Goal: Find specific page/section: Find specific page/section

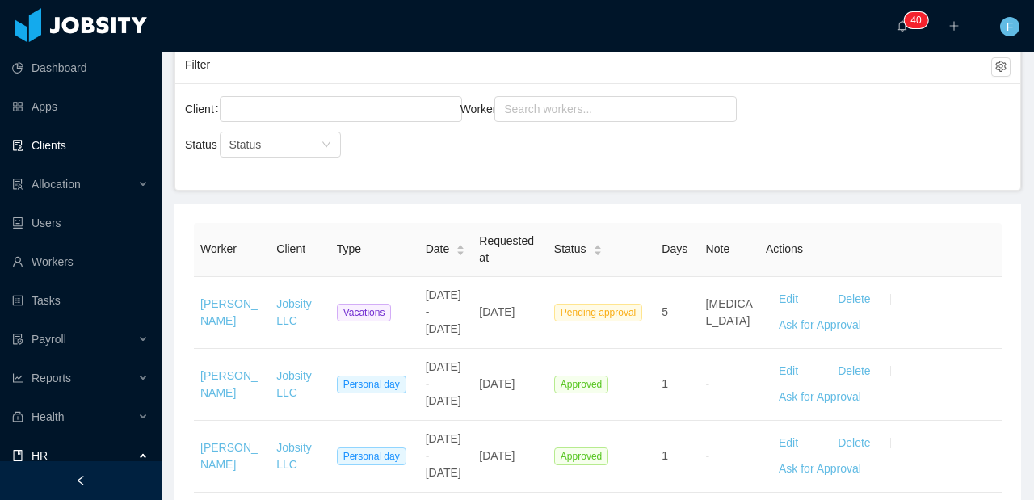
click at [58, 141] on link "Clients" at bounding box center [80, 145] width 136 height 32
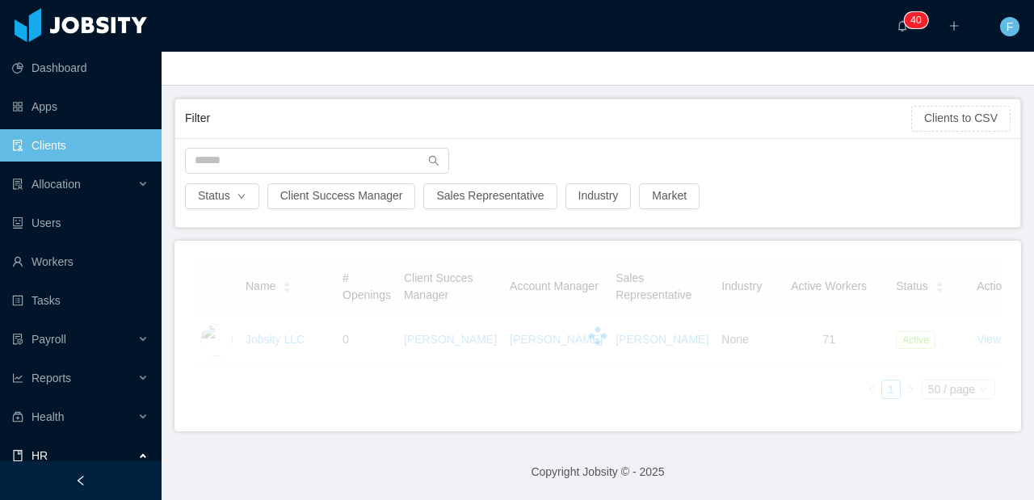
scroll to position [97, 0]
click at [281, 148] on input "text" at bounding box center [317, 161] width 264 height 26
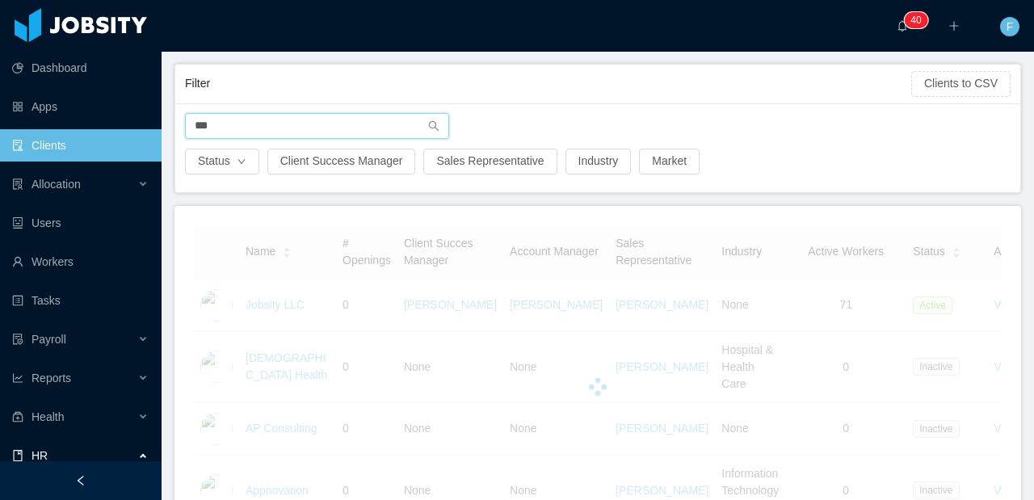
scroll to position [80, 0]
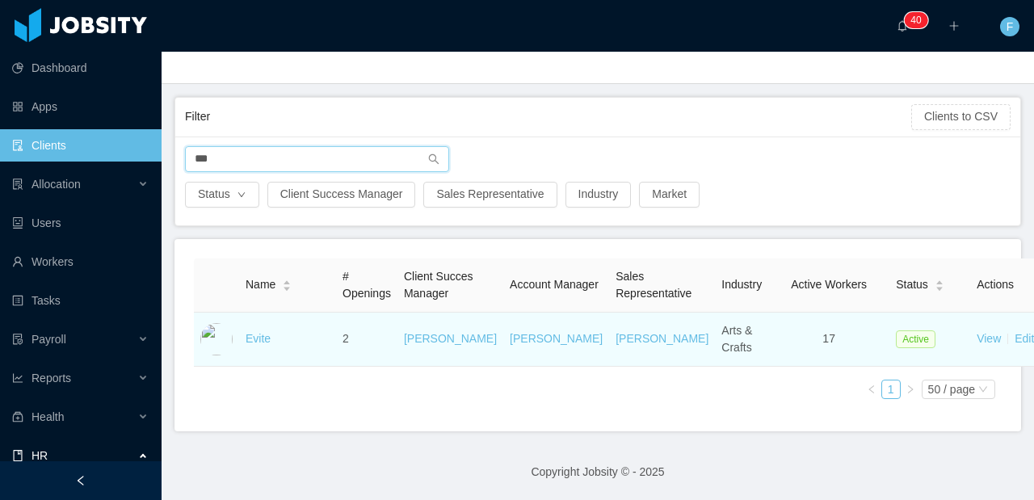
type input "***"
drag, startPoint x: 735, startPoint y: 342, endPoint x: 712, endPoint y: 342, distance: 22.6
click at [768, 342] on td "17" at bounding box center [828, 339] width 121 height 54
